Goal: Task Accomplishment & Management: Use online tool/utility

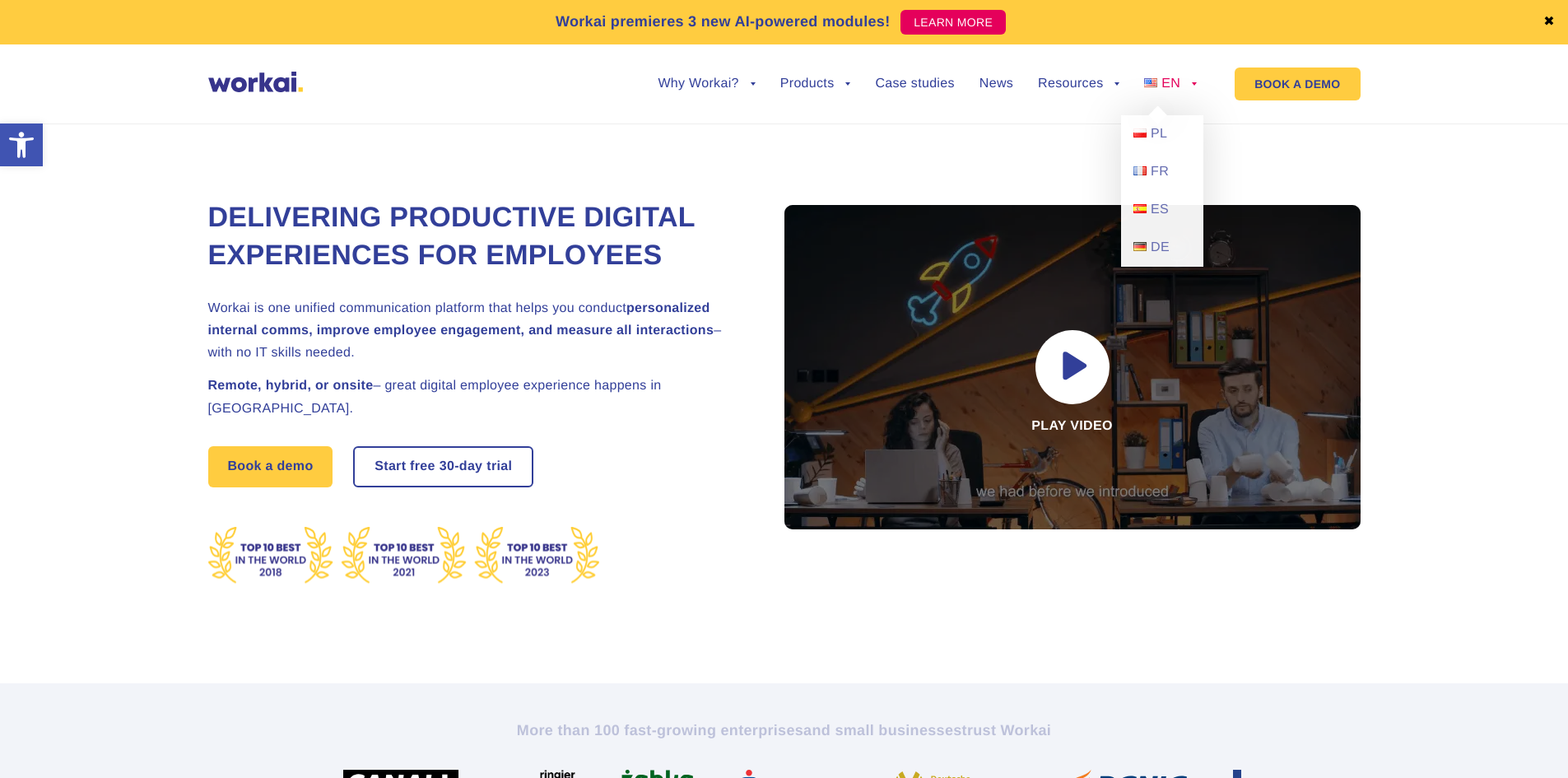
click at [1187, 77] on link "EN" at bounding box center [1170, 83] width 53 height 13
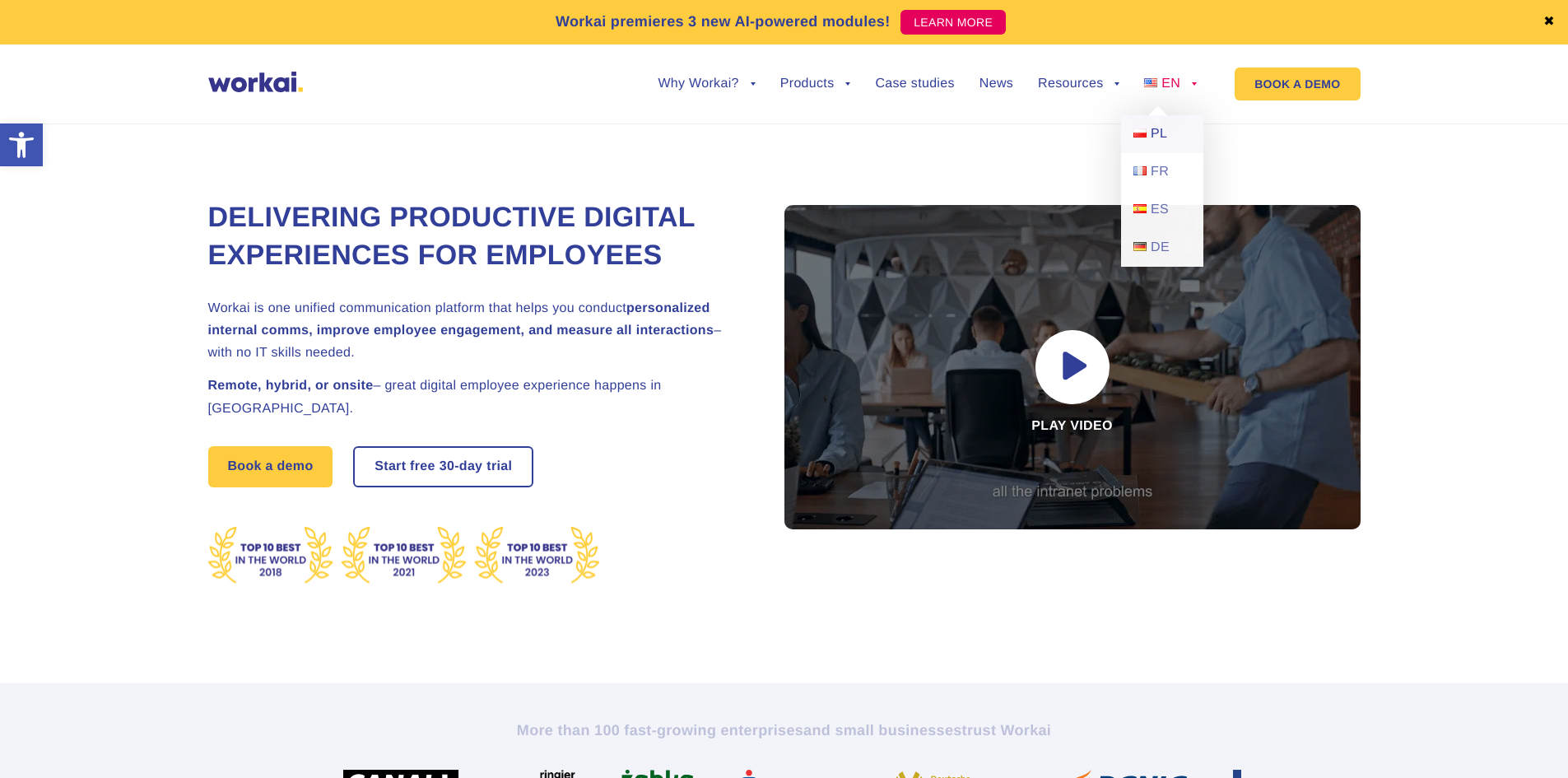
click at [1168, 136] on link "PL" at bounding box center [1162, 134] width 82 height 38
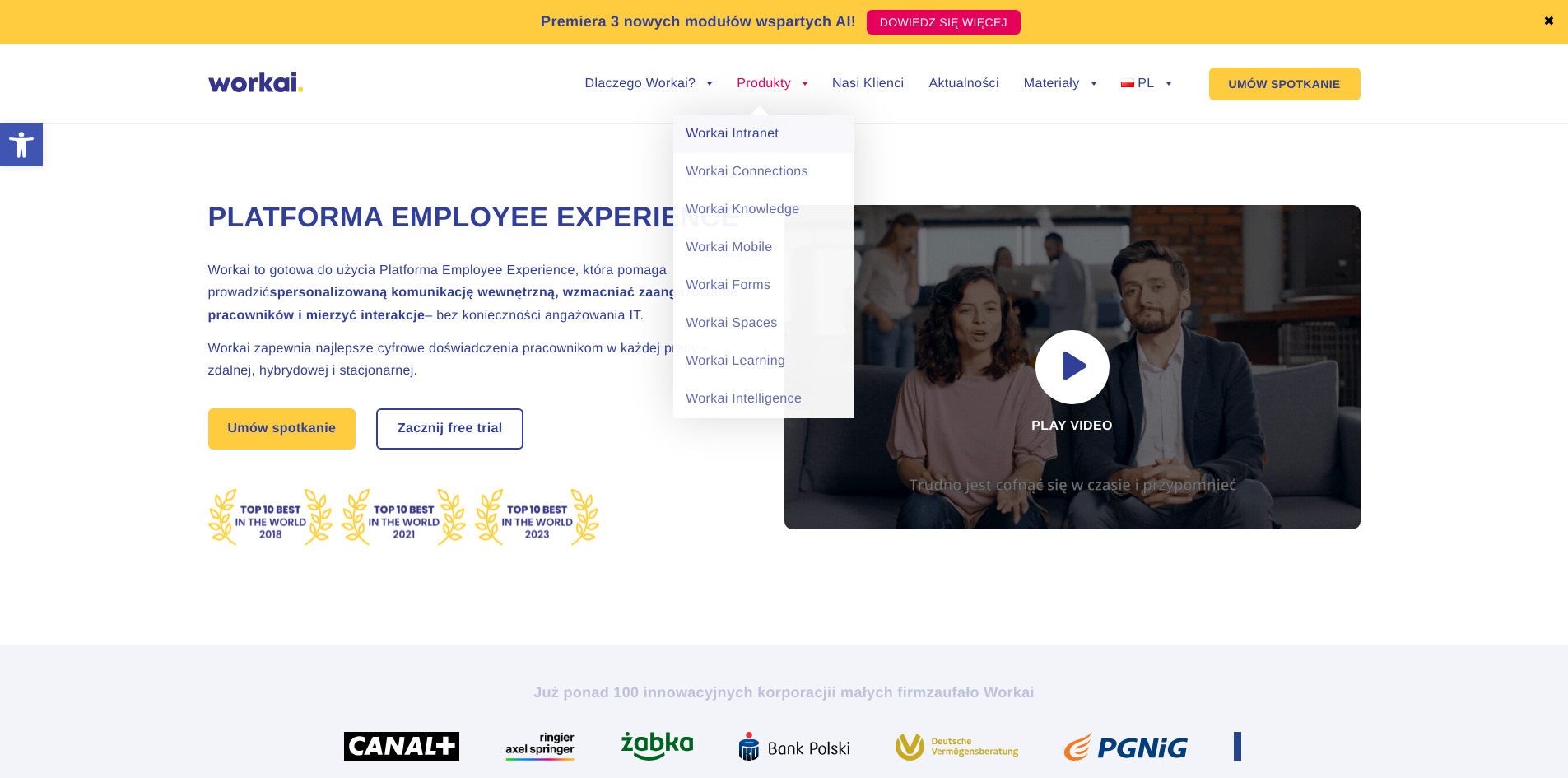
click at [757, 129] on link "Workai Intranet" at bounding box center [763, 134] width 181 height 38
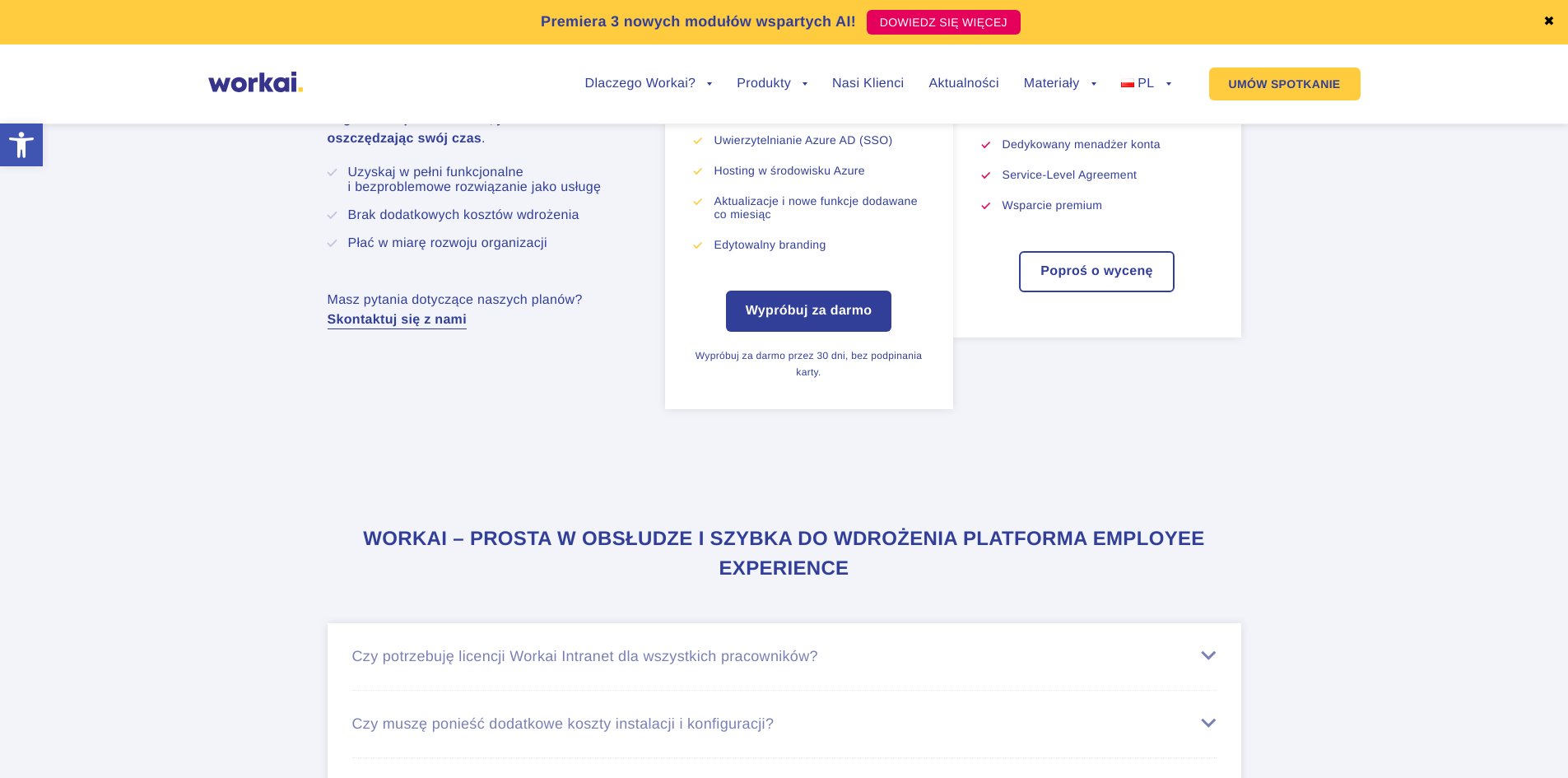
scroll to position [6095, 0]
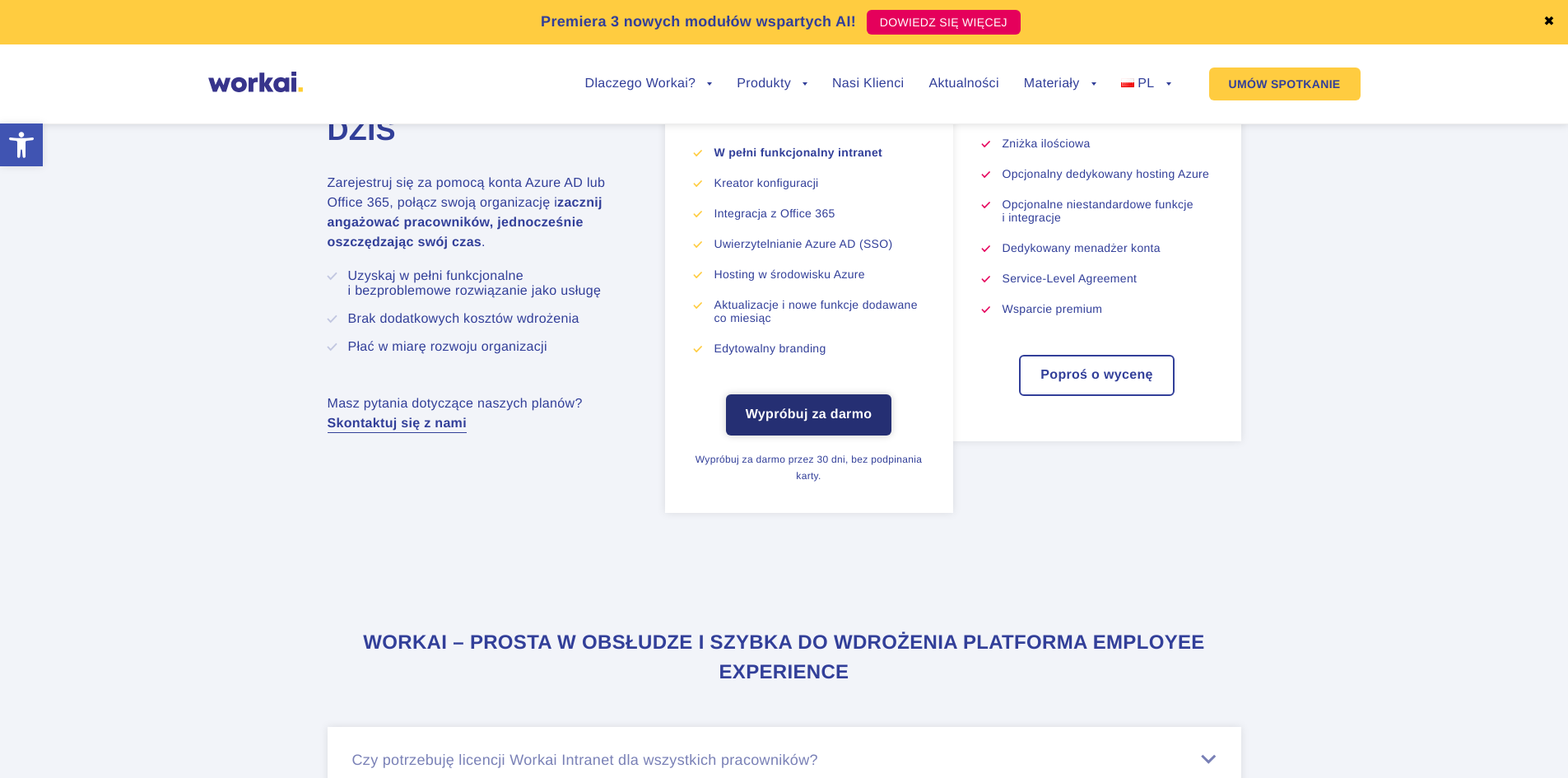
click at [857, 431] on link "Wypróbuj za darmo" at bounding box center [809, 415] width 167 height 41
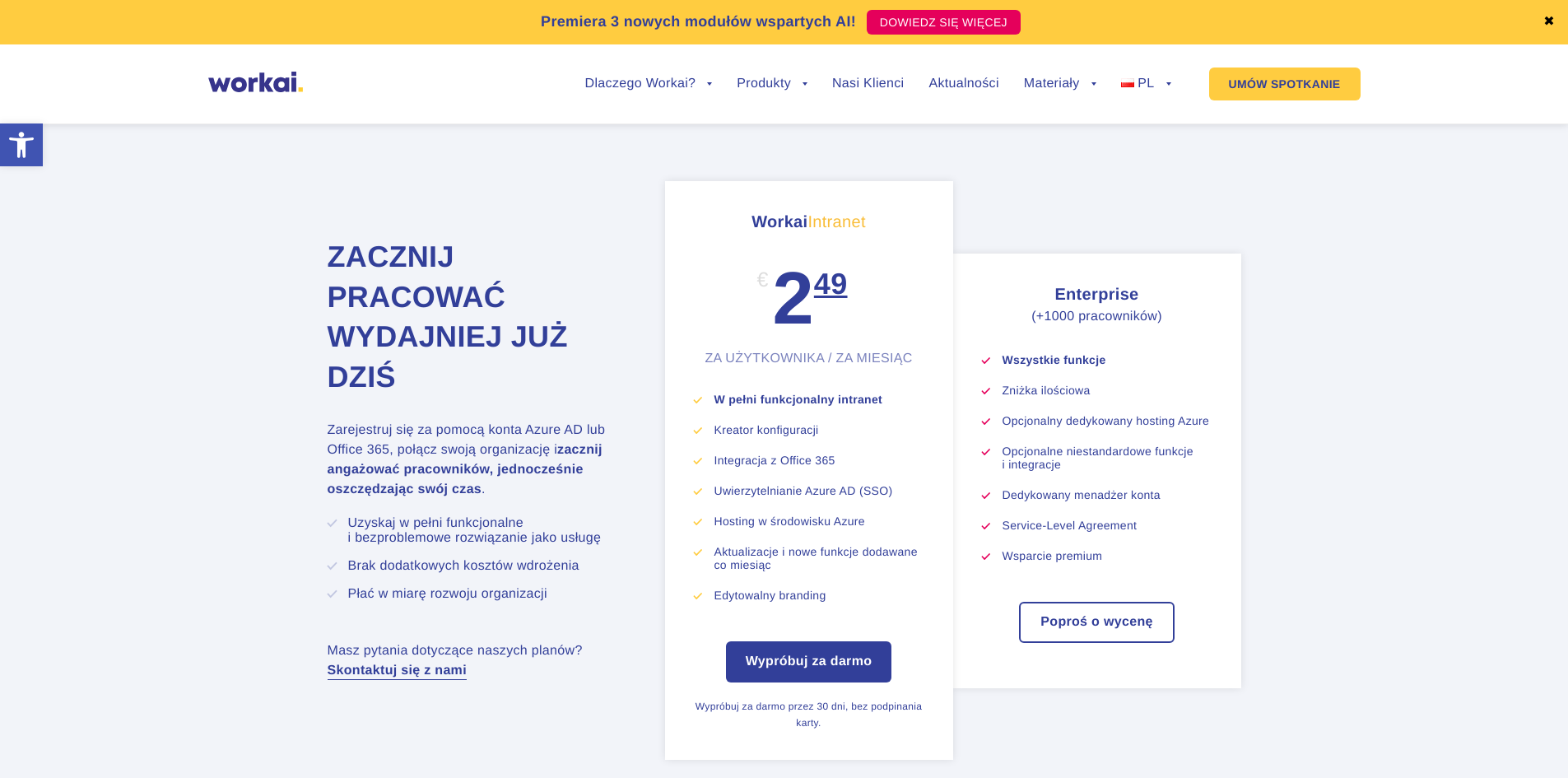
scroll to position [5931, 0]
